Goal: Task Accomplishment & Management: Complete application form

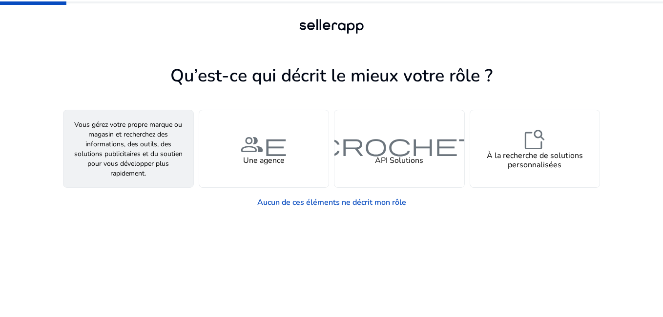
click at [144, 166] on div "personne Un vendeur" at bounding box center [128, 148] width 130 height 77
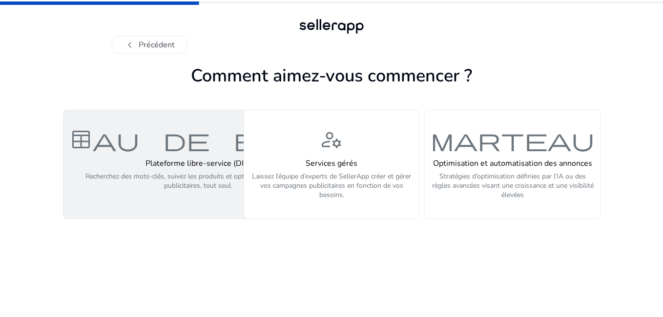
click at [136, 196] on p "Recherchez des mots-clés, suivez les produits et optimisez vos campagnes public…" at bounding box center [198, 186] width 258 height 29
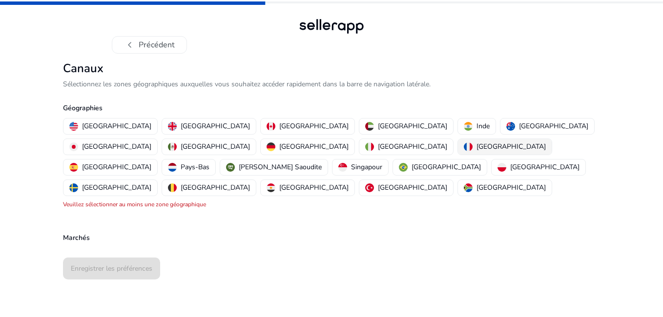
click at [476, 147] on p "[GEOGRAPHIC_DATA]" at bounding box center [510, 147] width 69 height 10
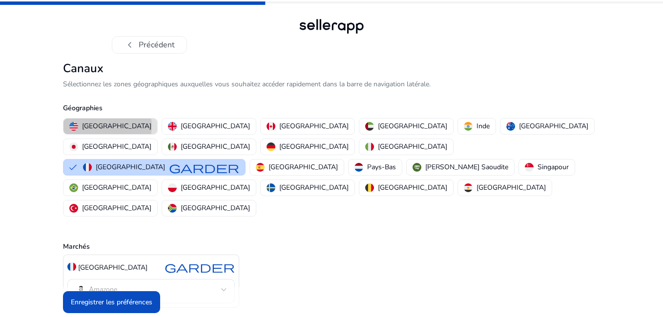
click at [107, 126] on p "[GEOGRAPHIC_DATA]" at bounding box center [116, 126] width 69 height 10
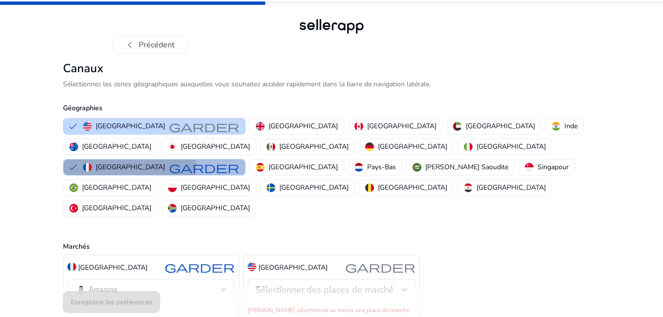
click at [239, 162] on div "France garder" at bounding box center [161, 168] width 156 height 12
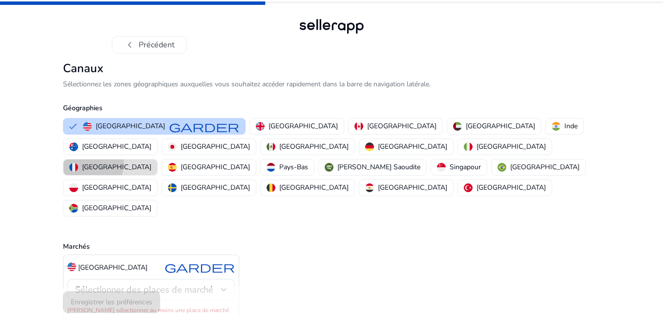
click at [151, 162] on p "[GEOGRAPHIC_DATA]" at bounding box center [116, 167] width 69 height 10
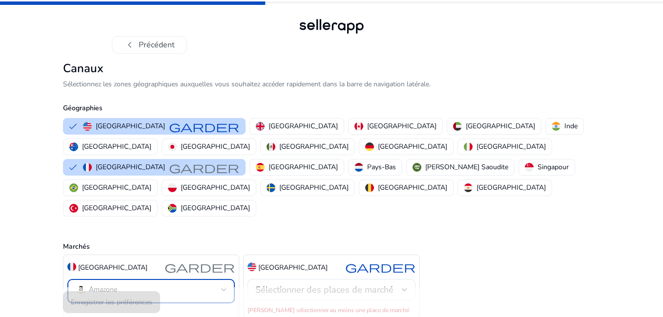
click at [220, 284] on mat-select-trigger "Amazone" at bounding box center [148, 290] width 146 height 12
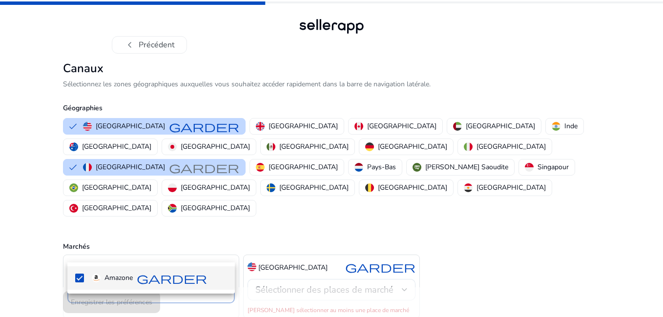
click at [220, 248] on div at bounding box center [331, 158] width 663 height 317
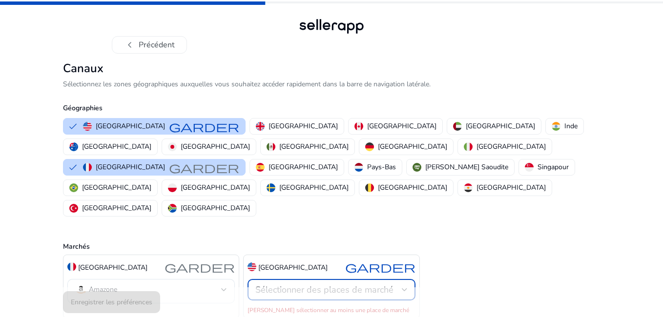
click at [321, 284] on span "Sélectionner des places de marché" at bounding box center [324, 290] width 138 height 12
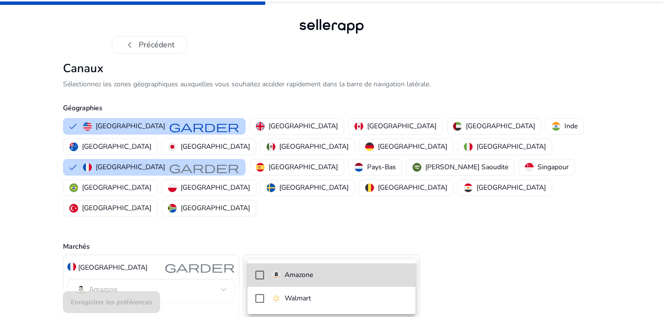
click at [308, 278] on p "Amazone" at bounding box center [299, 275] width 28 height 11
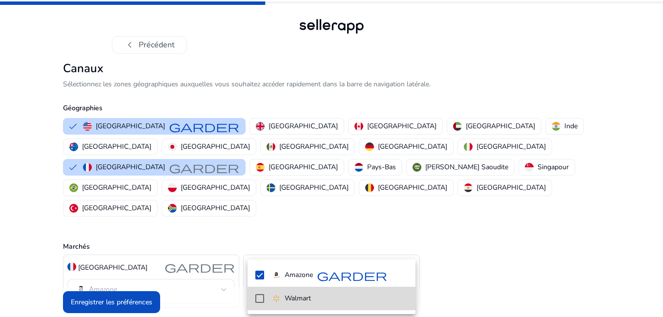
click at [260, 300] on mat-pseudo-checkbox at bounding box center [259, 298] width 9 height 9
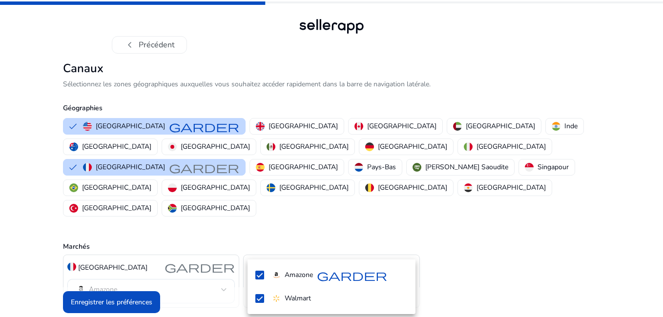
click at [382, 124] on div at bounding box center [331, 158] width 663 height 317
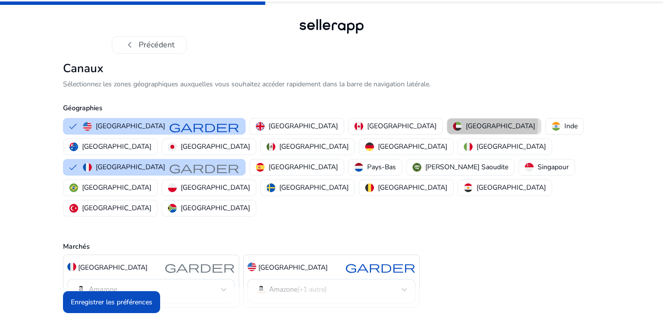
click at [466, 124] on p "[GEOGRAPHIC_DATA]" at bounding box center [500, 126] width 69 height 10
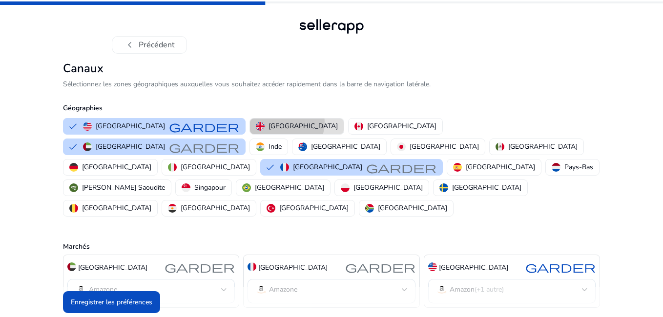
click at [269, 123] on p "[GEOGRAPHIC_DATA]" at bounding box center [303, 126] width 69 height 10
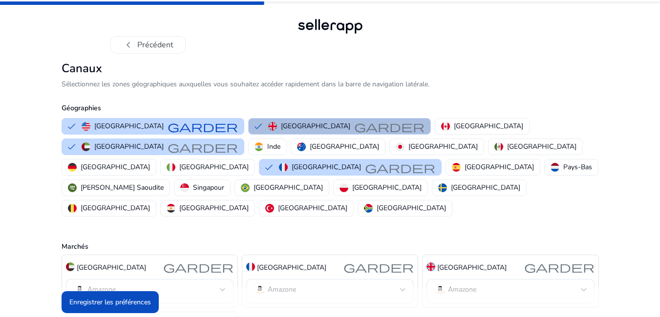
scroll to position [65, 0]
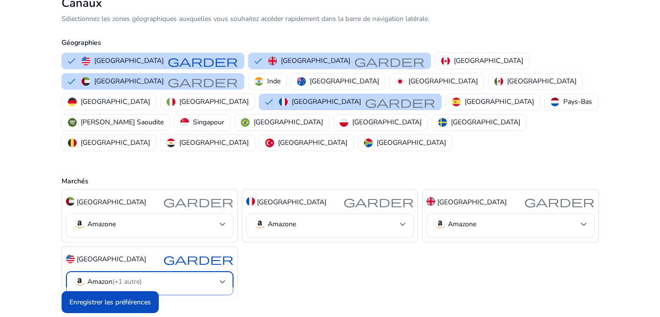
click at [220, 276] on div at bounding box center [223, 282] width 6 height 12
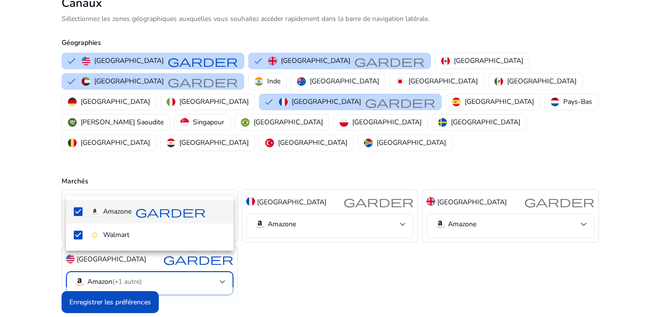
click at [220, 256] on div at bounding box center [330, 158] width 660 height 317
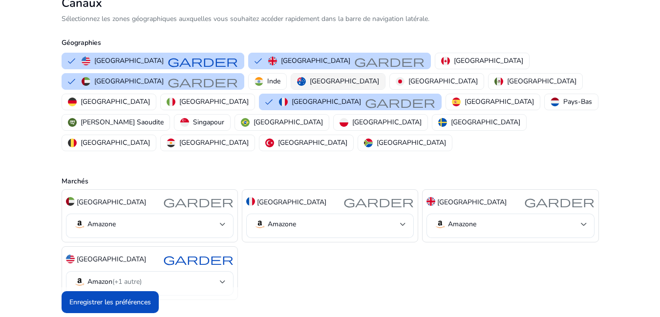
click at [310, 78] on p "[GEOGRAPHIC_DATA]" at bounding box center [344, 81] width 69 height 10
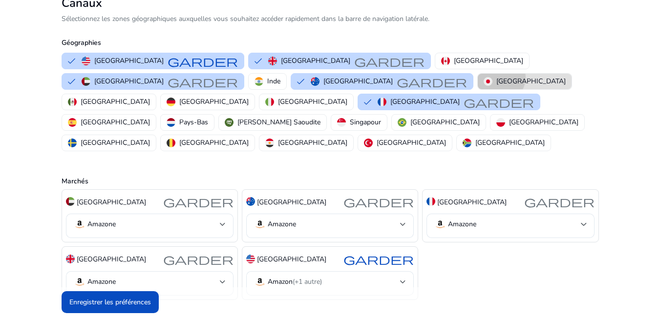
click at [496, 78] on p "[GEOGRAPHIC_DATA]" at bounding box center [530, 81] width 69 height 10
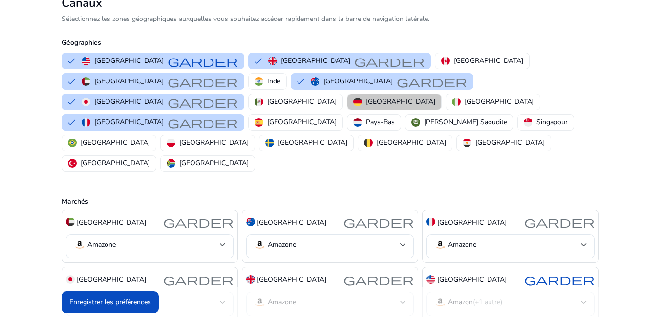
click at [435, 97] on p "[GEOGRAPHIC_DATA]" at bounding box center [400, 102] width 69 height 10
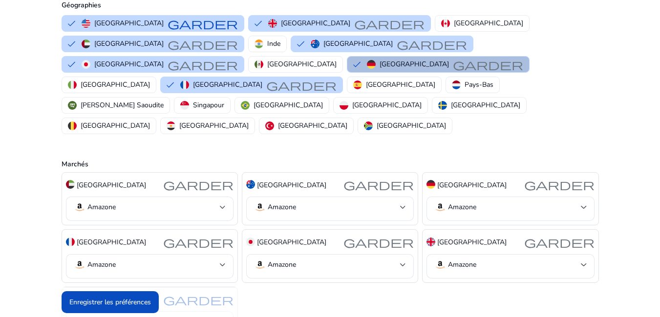
scroll to position [123, 0]
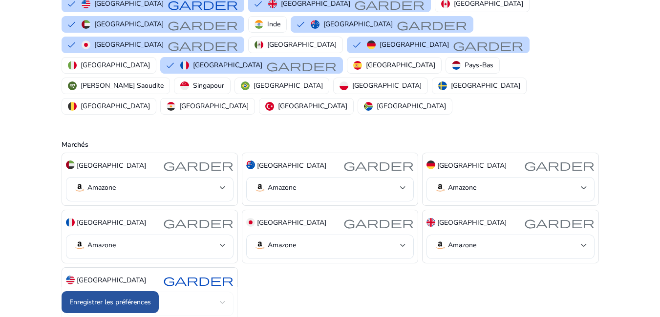
click at [117, 299] on font "Enregistrer les préférences" at bounding box center [110, 302] width 82 height 10
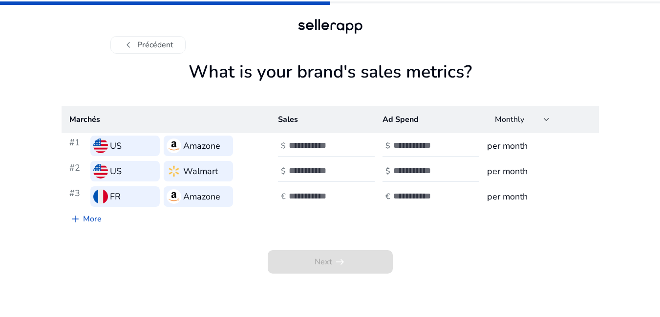
scroll to position [0, 0]
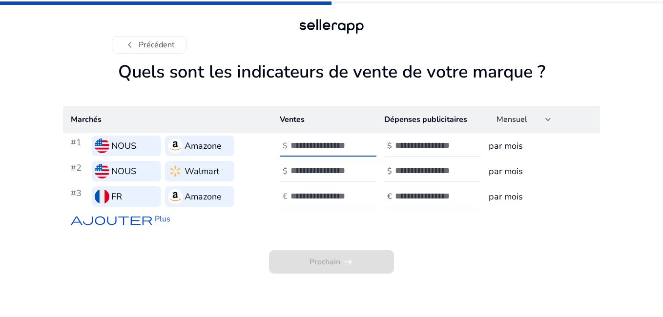
click at [348, 149] on input "number" at bounding box center [323, 145] width 66 height 11
click at [412, 147] on input "number" at bounding box center [428, 145] width 66 height 11
click at [509, 144] on h3 "par mois" at bounding box center [540, 146] width 103 height 14
click at [554, 110] on div "Mensuel" at bounding box center [524, 119] width 70 height 21
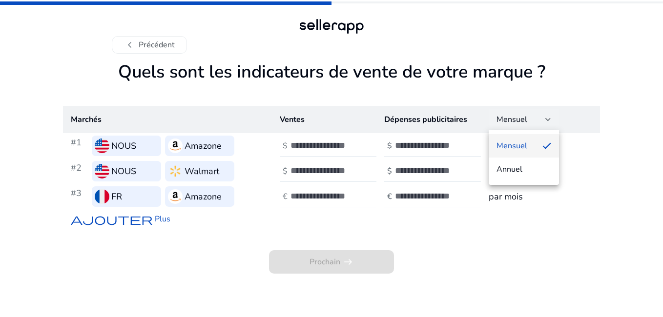
click at [547, 113] on div at bounding box center [331, 158] width 663 height 317
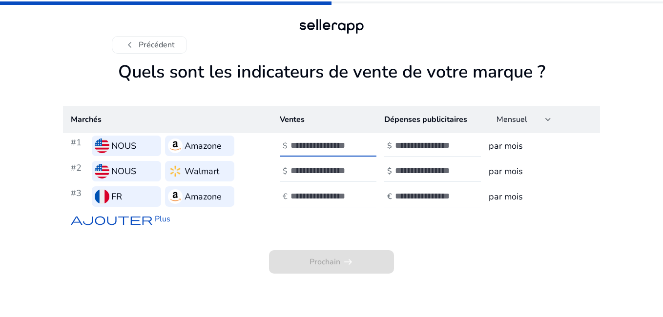
click at [312, 144] on input "number" at bounding box center [323, 145] width 66 height 11
click at [353, 142] on input "*" at bounding box center [323, 145] width 66 height 11
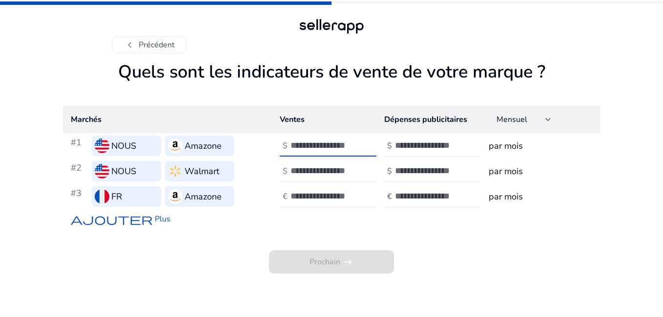
click at [353, 142] on input "*" at bounding box center [323, 145] width 66 height 11
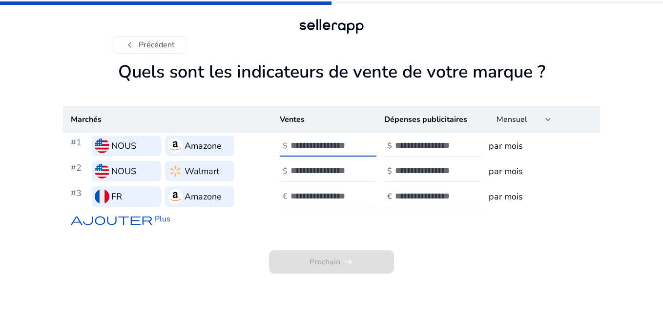
click at [353, 142] on input "*" at bounding box center [323, 145] width 66 height 11
click at [353, 142] on input "**" at bounding box center [323, 145] width 66 height 11
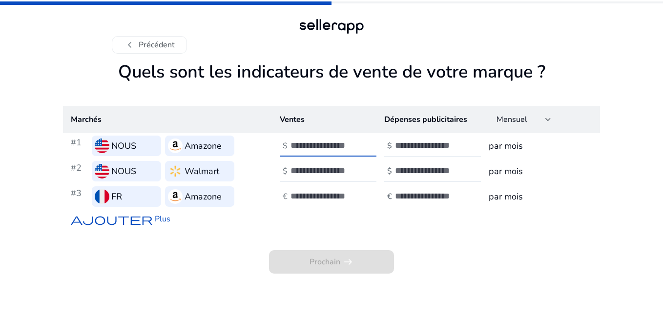
click at [353, 142] on input "**" at bounding box center [323, 145] width 66 height 11
click at [325, 144] on input "**" at bounding box center [323, 145] width 66 height 11
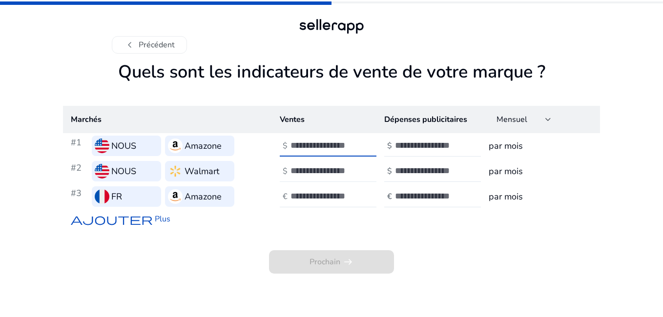
type input "*******"
click at [322, 170] on input "number" at bounding box center [323, 170] width 66 height 11
type input "*******"
click at [313, 199] on input "number" at bounding box center [323, 196] width 66 height 11
type input "*******"
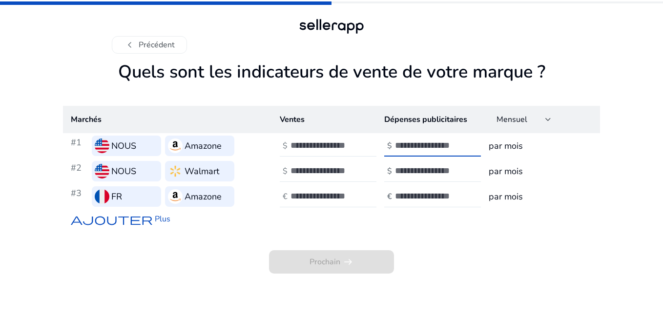
click at [445, 146] on input "number" at bounding box center [428, 145] width 66 height 11
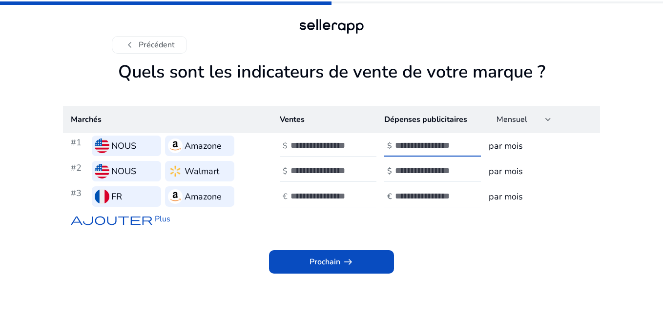
type input "**"
click at [430, 169] on input "number" at bounding box center [428, 170] width 66 height 11
type input "****"
click at [422, 147] on input "**" at bounding box center [428, 145] width 66 height 11
type input "****"
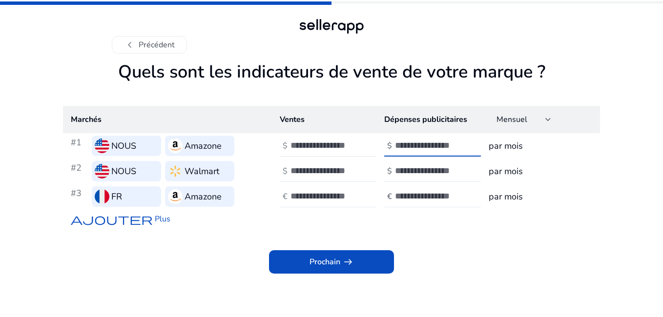
click at [416, 198] on input "number" at bounding box center [428, 196] width 66 height 11
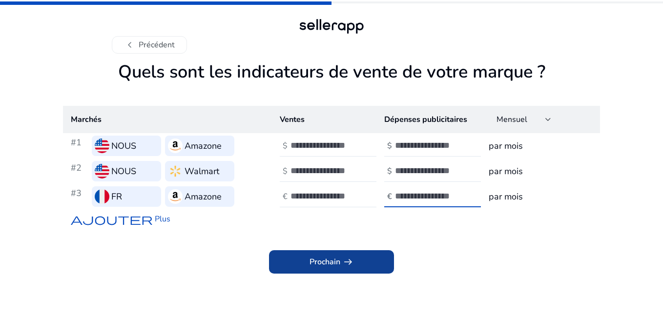
type input "****"
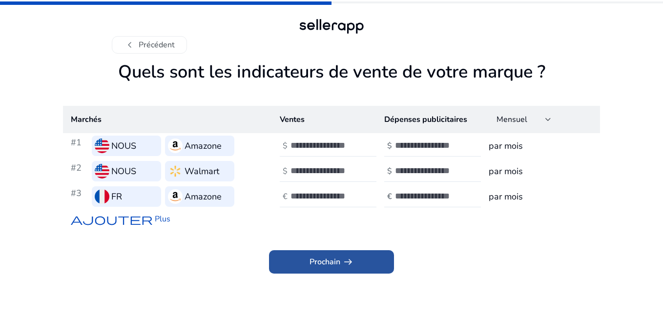
click at [328, 266] on font "Prochain" at bounding box center [325, 262] width 31 height 12
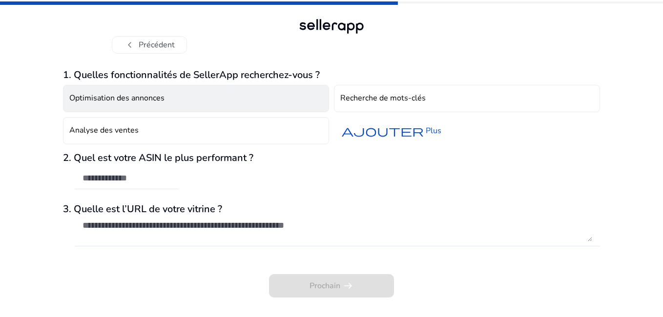
click at [277, 102] on button "Optimisation des annonces" at bounding box center [196, 98] width 266 height 27
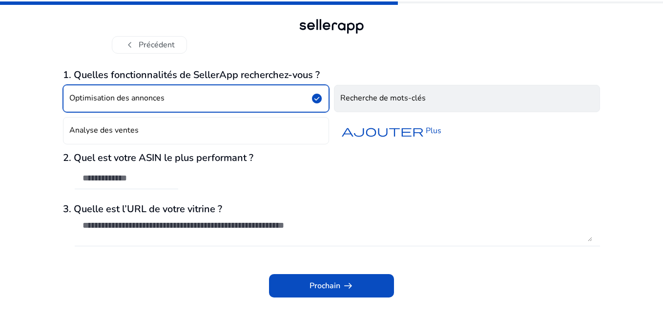
click at [393, 103] on h4 "Recherche de mots-clés" at bounding box center [382, 98] width 85 height 9
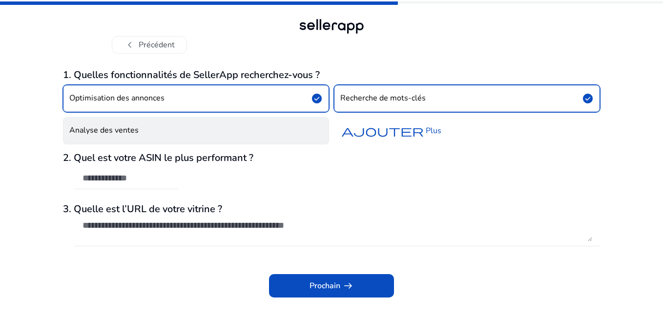
click at [231, 134] on button "Analyse des ventes" at bounding box center [196, 130] width 266 height 27
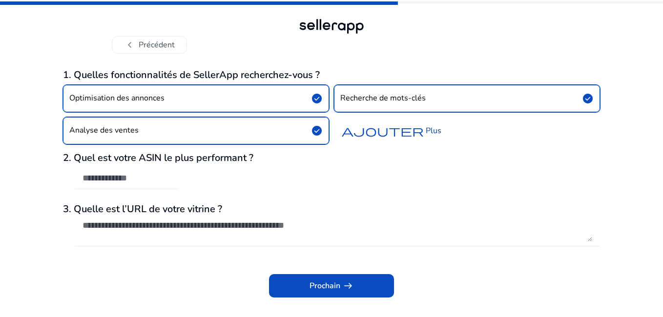
click at [430, 129] on font "Plus" at bounding box center [434, 131] width 16 height 12
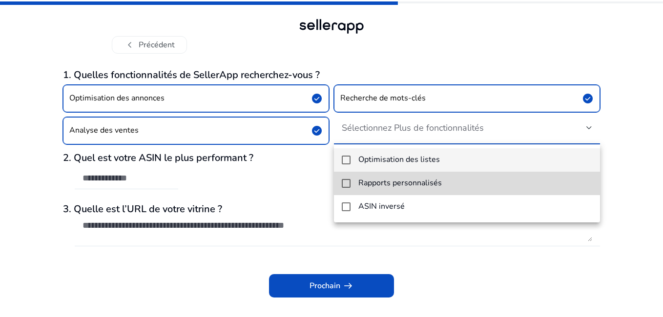
click at [444, 192] on mat-option "Rapports personnalisés" at bounding box center [467, 183] width 266 height 23
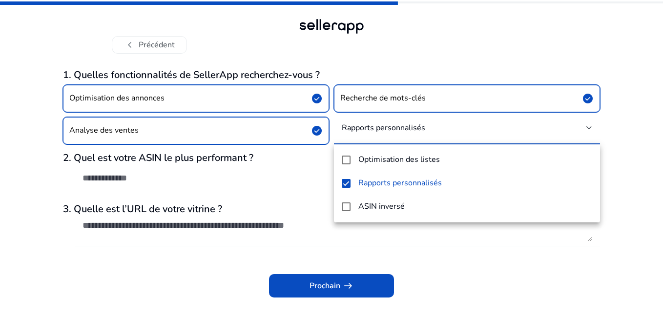
click at [462, 252] on div at bounding box center [331, 158] width 663 height 317
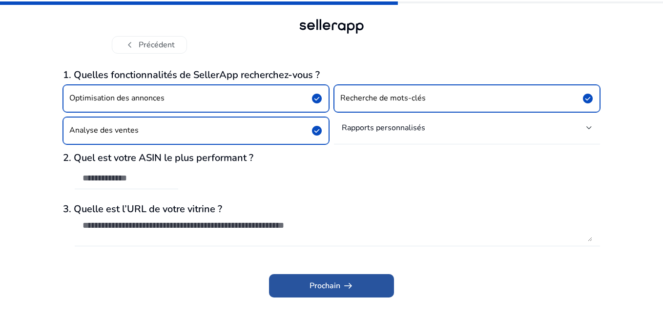
click at [306, 282] on span at bounding box center [331, 285] width 125 height 23
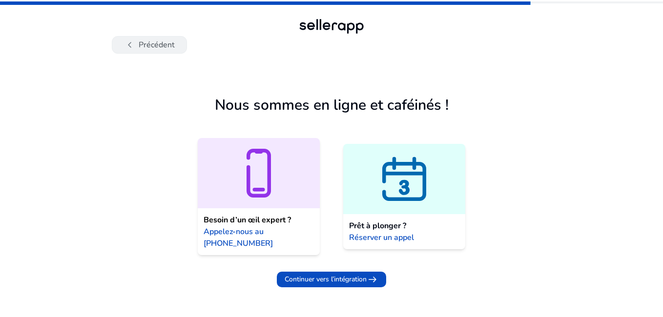
click at [150, 48] on font "Précédent" at bounding box center [157, 45] width 36 height 12
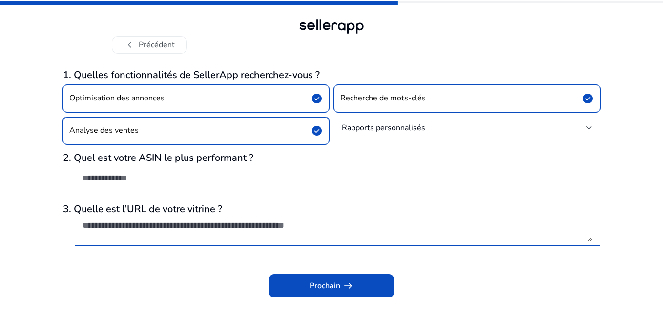
click at [210, 223] on textarea at bounding box center [338, 230] width 510 height 21
paste textarea "**********"
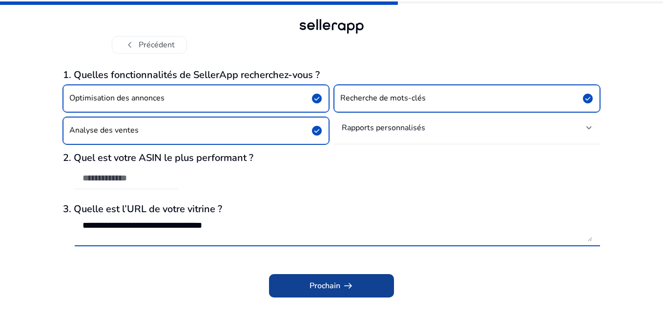
type textarea "**********"
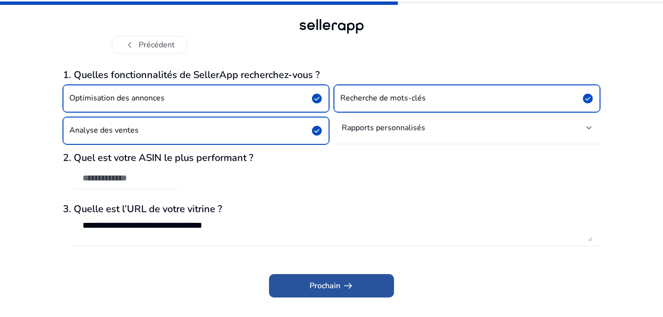
click at [313, 290] on font "Prochain" at bounding box center [325, 286] width 31 height 12
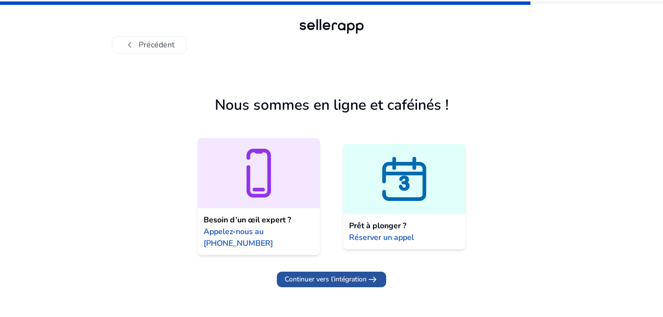
click at [322, 279] on span "Continuer vers l’intégration" at bounding box center [326, 279] width 82 height 10
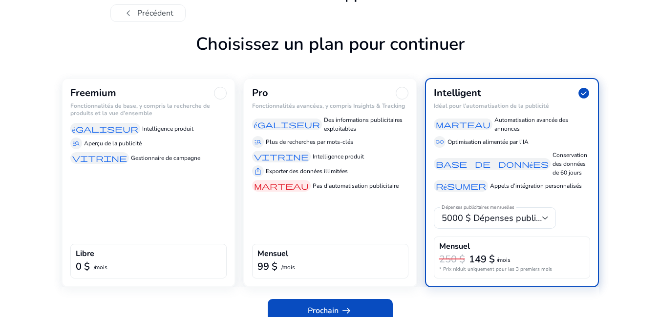
scroll to position [45, 0]
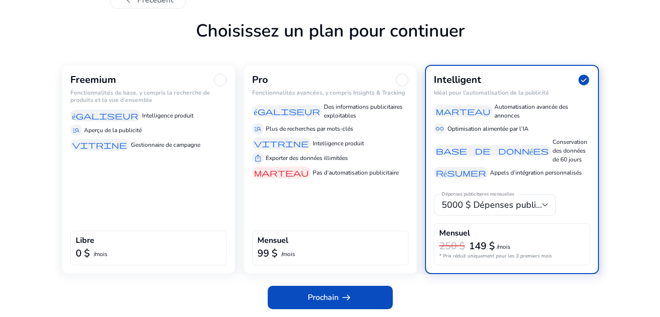
click at [167, 182] on div "Freemium Fonctionnalités de base, y compris la recherche de produits et la vue …" at bounding box center [149, 169] width 174 height 209
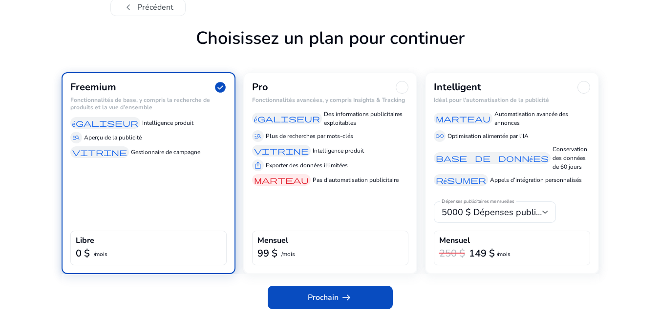
scroll to position [38, 0]
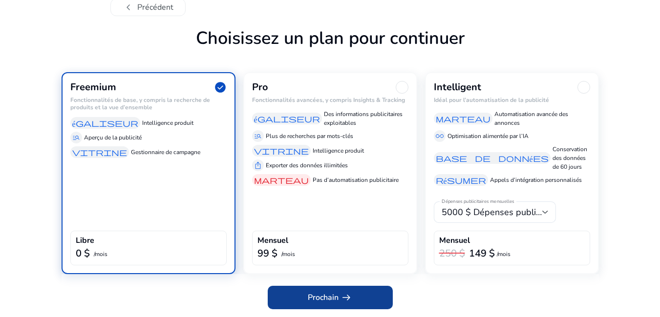
click at [357, 299] on span at bounding box center [330, 297] width 125 height 23
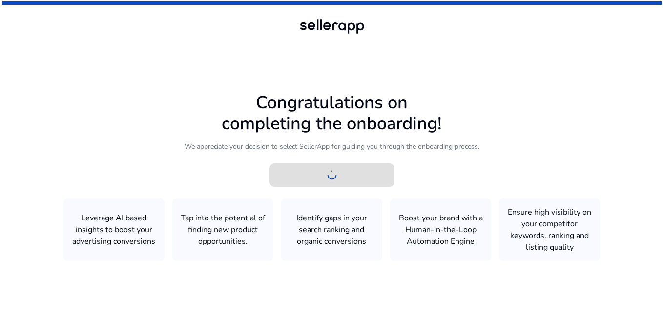
scroll to position [0, 0]
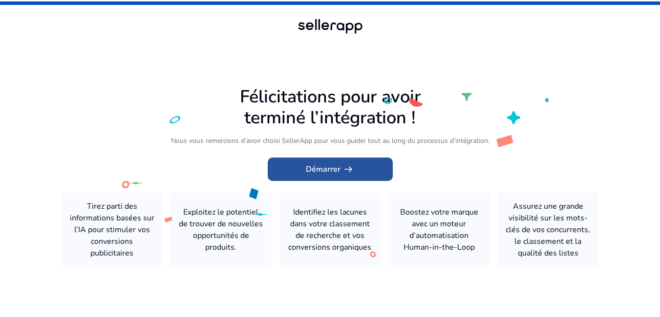
click at [337, 168] on font "Démarrer" at bounding box center [323, 170] width 35 height 12
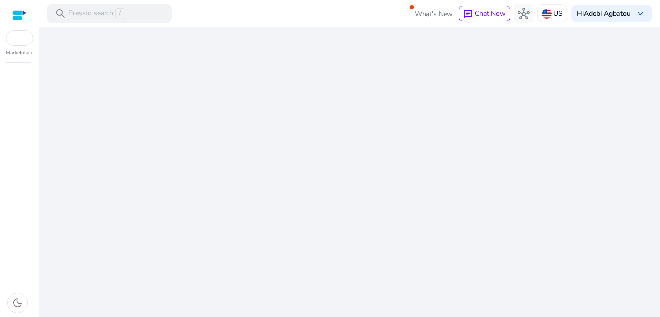
click at [337, 168] on div "We are getting things ready for you..." at bounding box center [349, 172] width 613 height 290
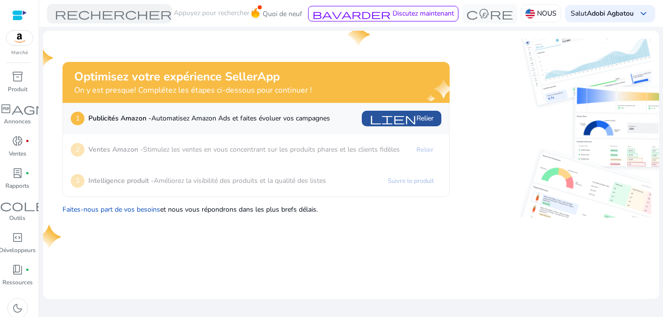
click at [410, 114] on span "lien" at bounding box center [393, 119] width 47 height 12
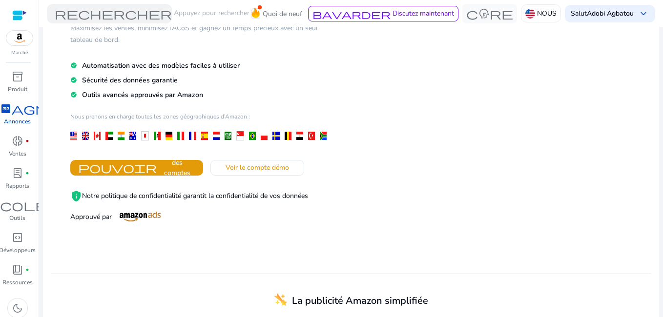
scroll to position [107, 0]
click at [74, 136] on div at bounding box center [73, 136] width 7 height 8
